Goal: Task Accomplishment & Management: Use online tool/utility

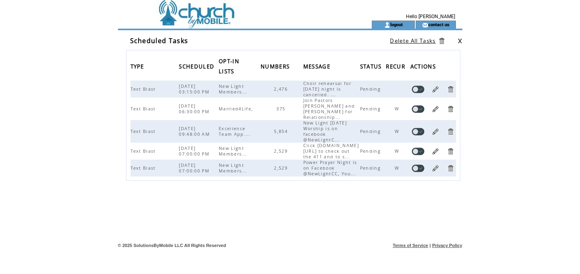
click at [170, 17] on td at bounding box center [232, 10] width 221 height 21
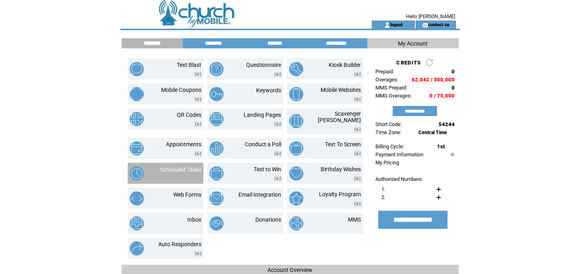
click at [183, 173] on div at bounding box center [180, 174] width 41 height 3
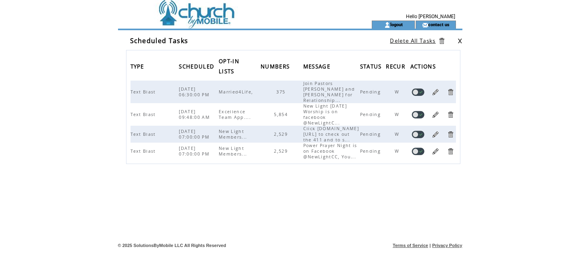
click at [436, 130] on link at bounding box center [436, 134] width 8 height 8
